Goal: Check status: Check status

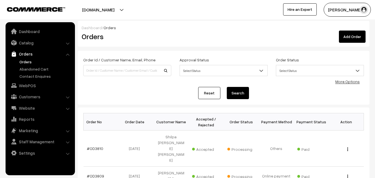
click at [22, 61] on link "Orders" at bounding box center [45, 62] width 55 height 6
click at [95, 70] on input at bounding box center [127, 70] width 88 height 11
type input "c"
click at [101, 71] on input "su" at bounding box center [127, 70] width 88 height 11
type input "s"
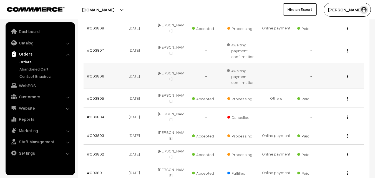
scroll to position [194, 0]
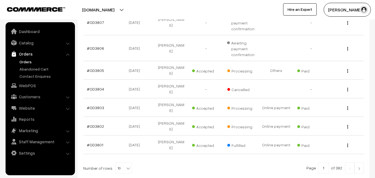
type input "abhi"
click at [360, 167] on img at bounding box center [359, 168] width 5 height 3
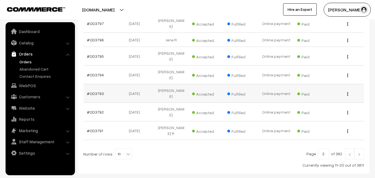
scroll to position [168, 0]
click at [357, 148] on link at bounding box center [358, 153] width 9 height 11
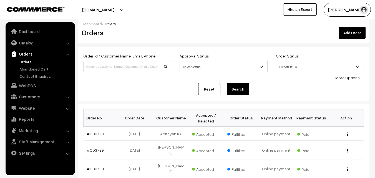
scroll to position [2, 0]
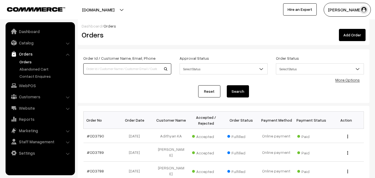
click at [138, 70] on input at bounding box center [127, 68] width 88 height 11
type input "238"
click at [245, 93] on button "Search" at bounding box center [238, 91] width 22 height 12
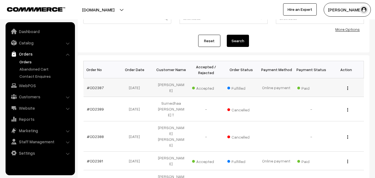
scroll to position [83, 0]
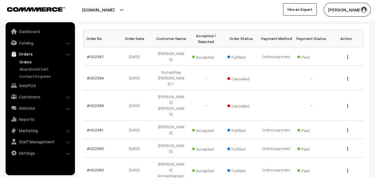
drag, startPoint x: 180, startPoint y: 144, endPoint x: 177, endPoint y: 152, distance: 8.7
drag, startPoint x: 177, startPoint y: 152, endPoint x: 129, endPoint y: 93, distance: 76.2
click at [129, 93] on td "[DATE]" at bounding box center [136, 105] width 35 height 30
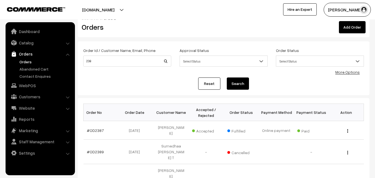
scroll to position [0, 0]
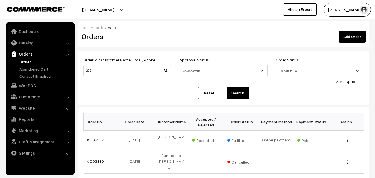
click at [211, 94] on link "Reset" at bounding box center [209, 93] width 22 height 12
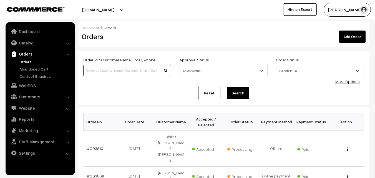
drag, startPoint x: 90, startPoint y: 70, endPoint x: 87, endPoint y: 72, distance: 3.3
click at [90, 71] on input at bounding box center [127, 70] width 88 height 11
type input "shil"
click at [97, 146] on link "#OD3810" at bounding box center [95, 148] width 16 height 5
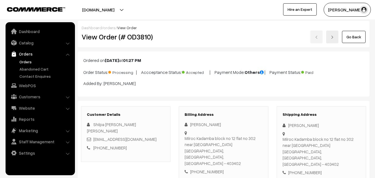
scroll to position [139, 0]
